Goal: Information Seeking & Learning: Find specific fact

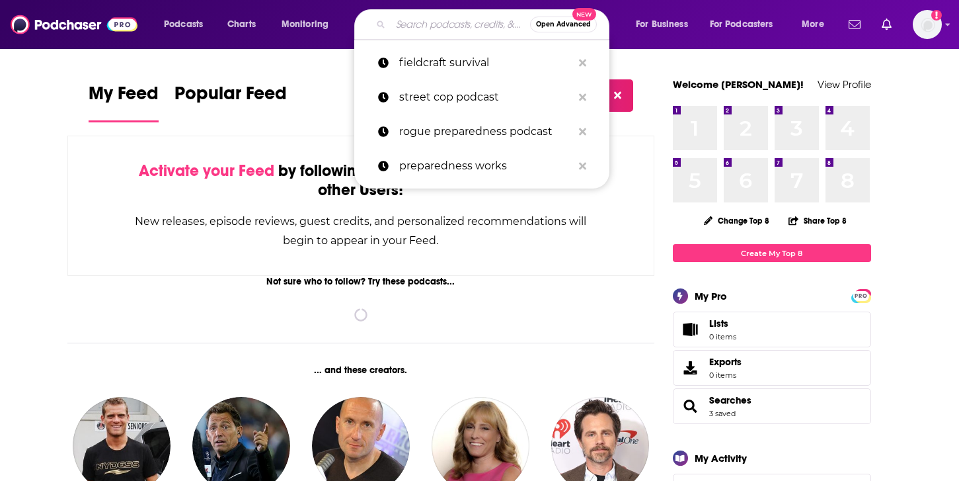
click at [441, 26] on input "Search podcasts, credits, & more..." at bounding box center [461, 24] width 140 height 21
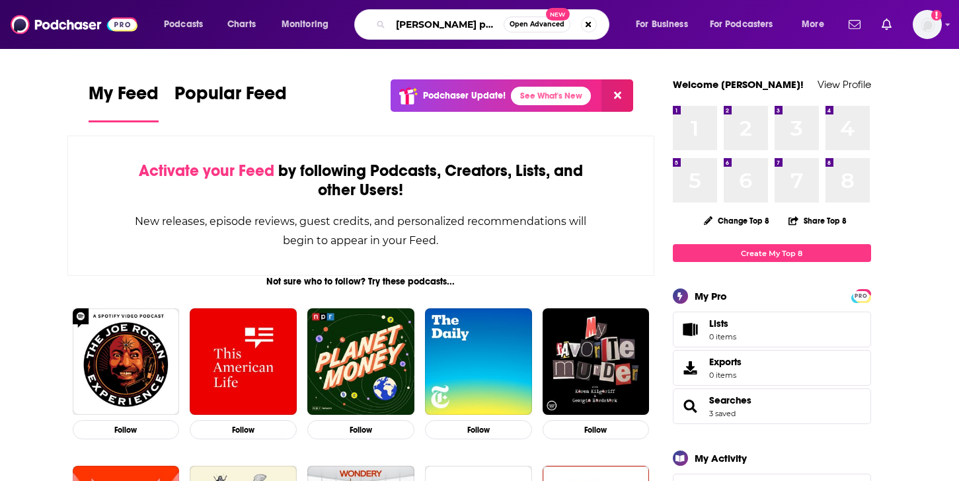
type input "[PERSON_NAME] podcast"
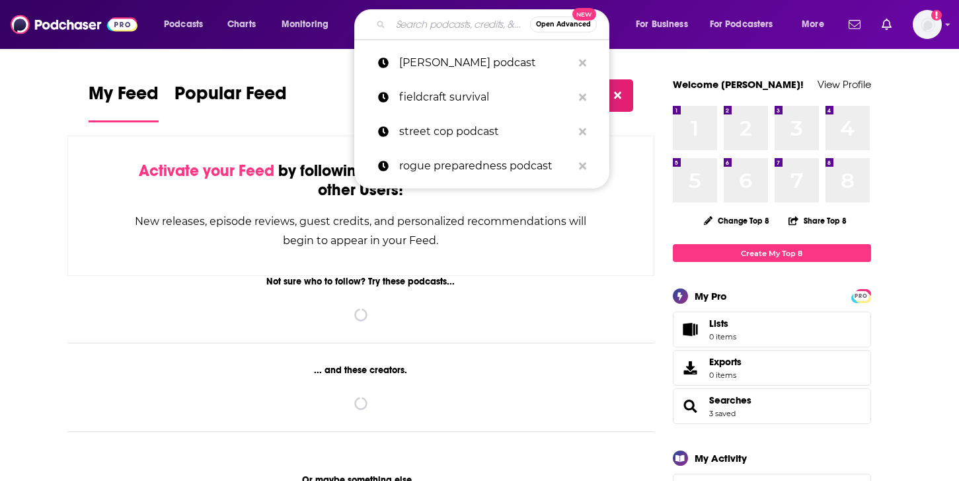
click at [395, 14] on input "Search podcasts, credits, & more..." at bounding box center [461, 24] width 140 height 21
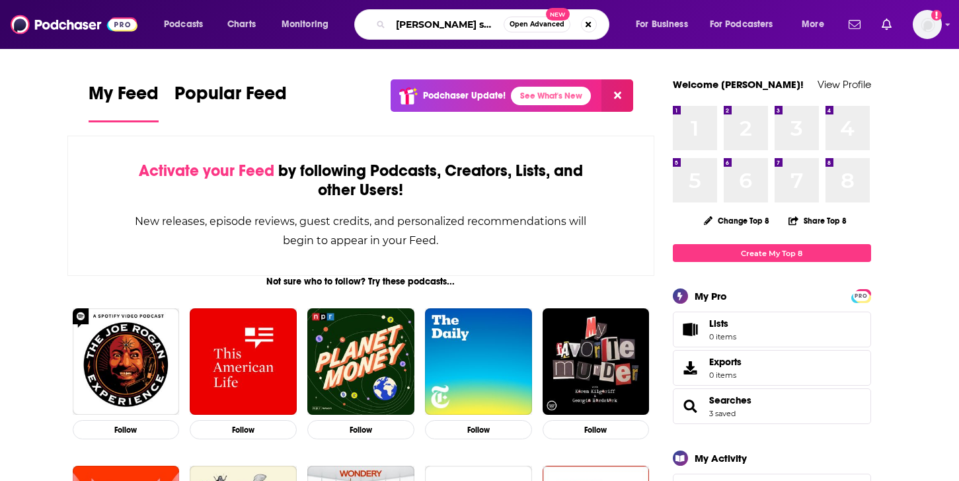
type input "[PERSON_NAME] show"
